Goal: Transaction & Acquisition: Purchase product/service

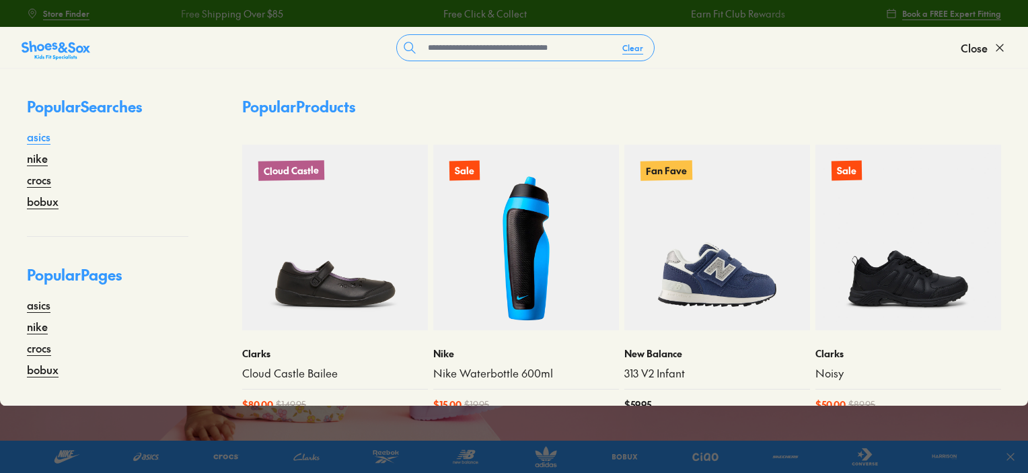
click at [34, 139] on link "asics" at bounding box center [39, 137] width 24 height 16
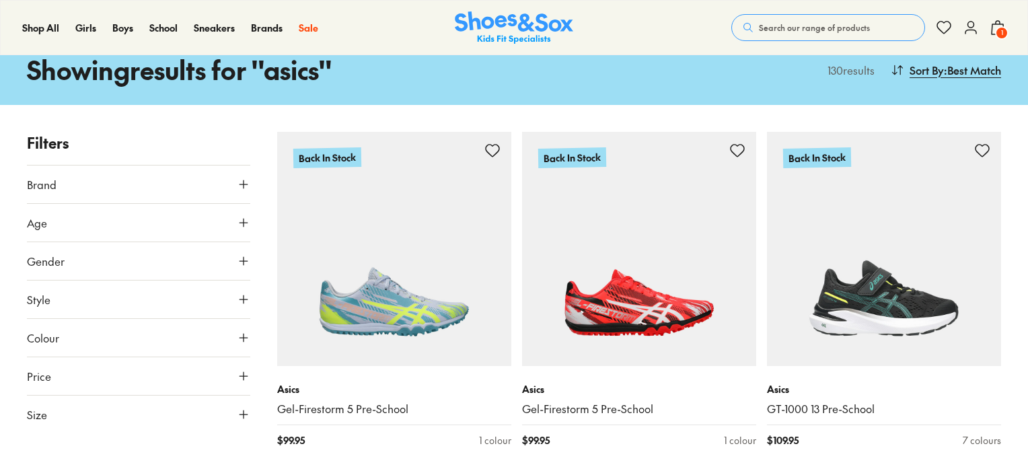
click at [41, 335] on span "Colour" at bounding box center [43, 338] width 32 height 16
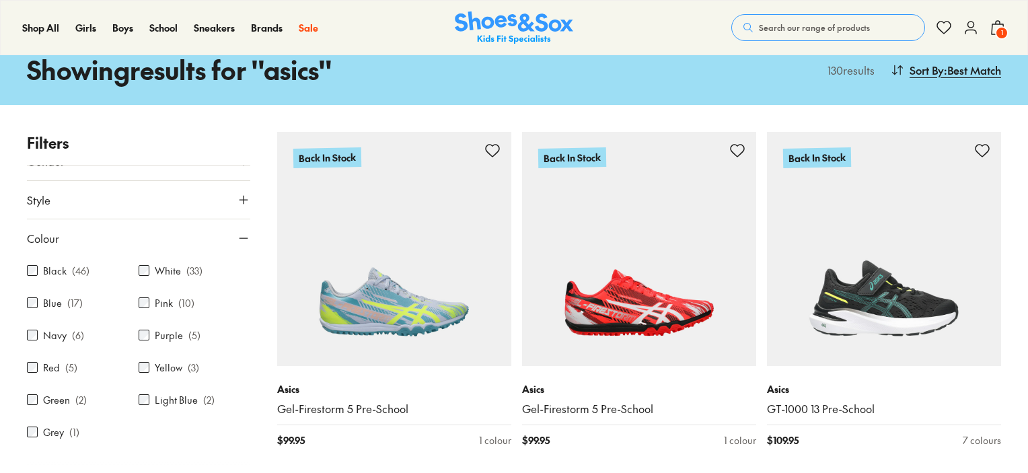
scroll to position [134, 0]
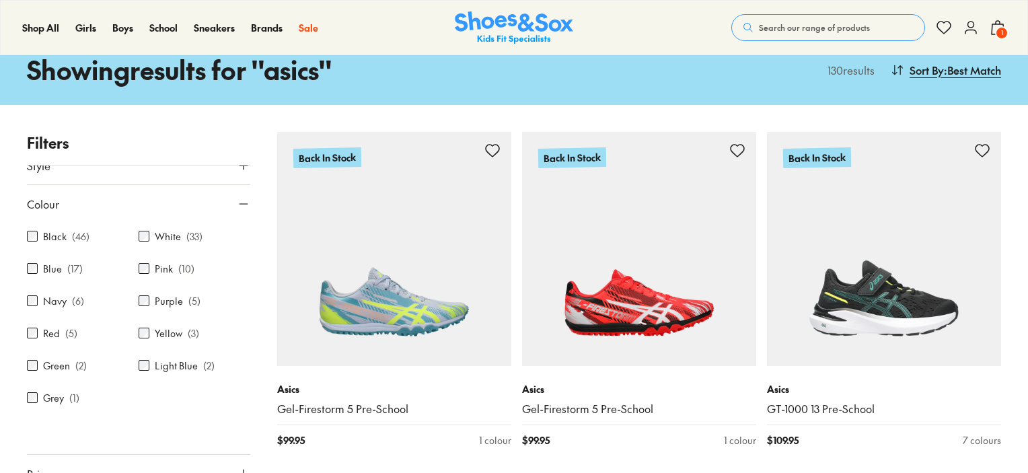
click at [46, 233] on label "Black" at bounding box center [55, 237] width 24 height 14
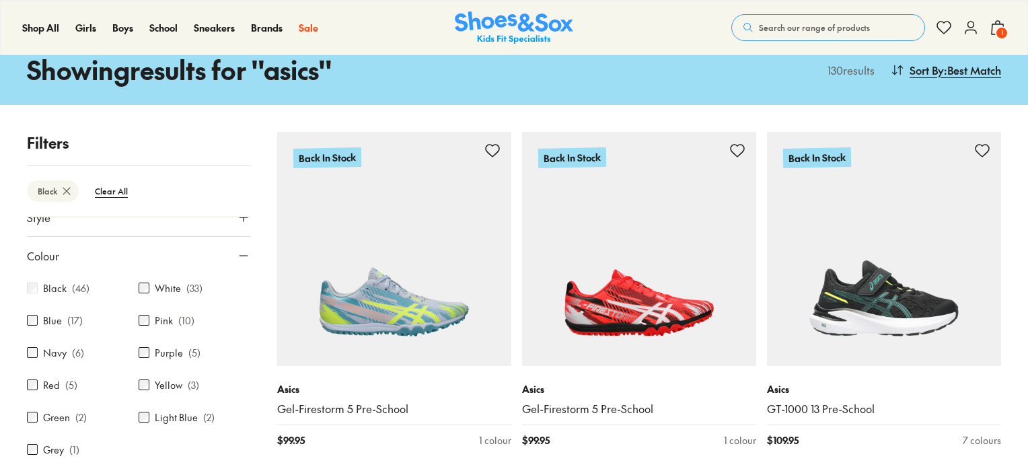
scroll to position [38, 0]
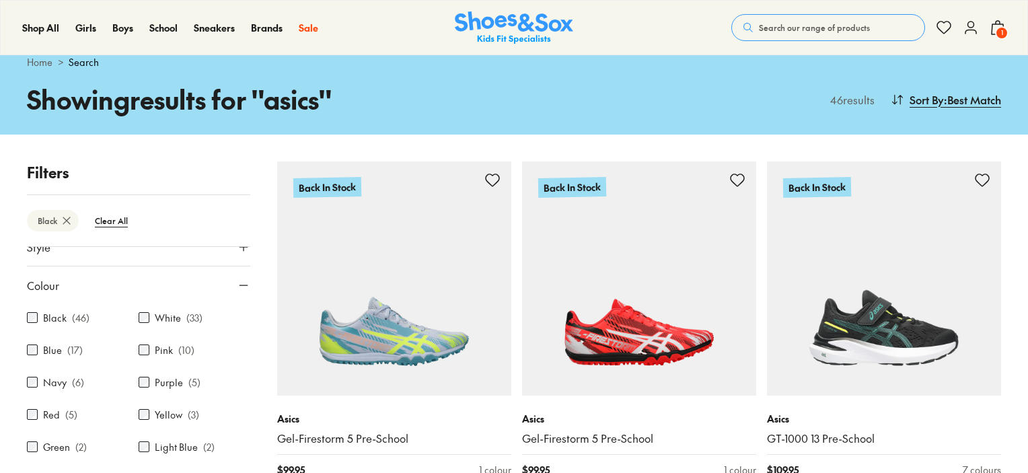
click at [156, 382] on label "Purple" at bounding box center [169, 383] width 28 height 14
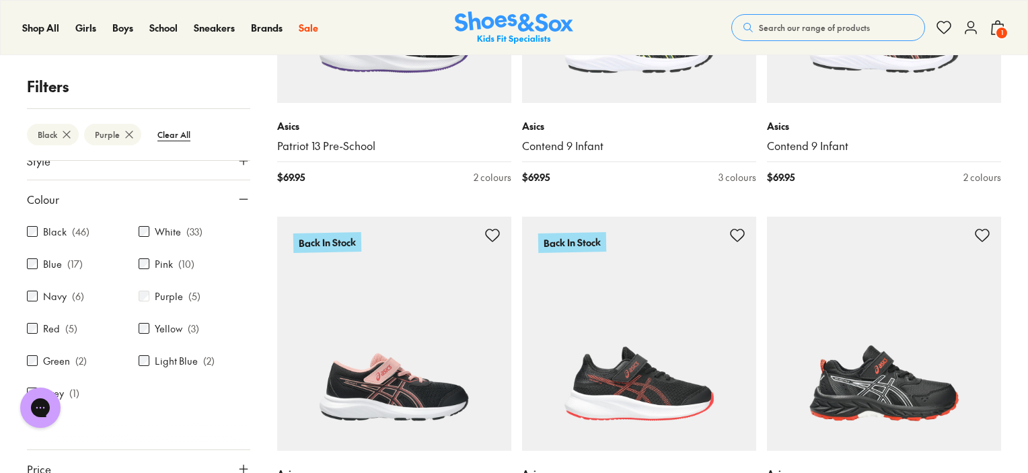
scroll to position [509, 0]
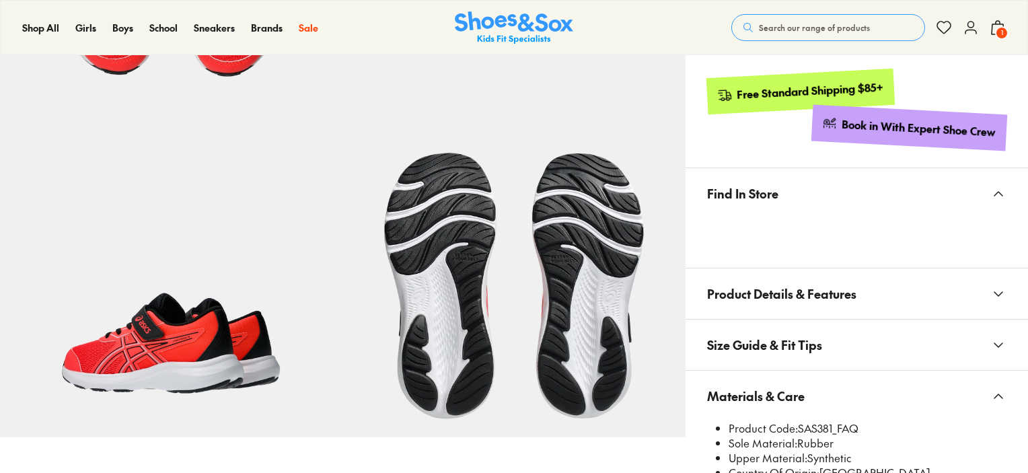
select select "*"
